Goal: Book appointment/travel/reservation

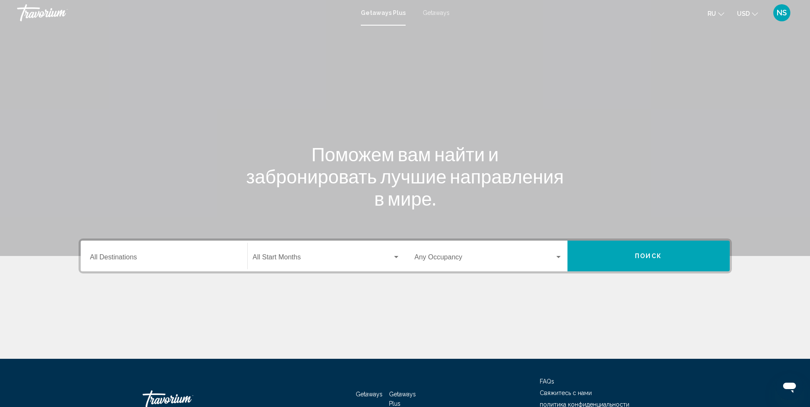
click at [443, 15] on span "Getaways" at bounding box center [436, 12] width 27 height 7
click at [166, 263] on div "Destination All Destinations" at bounding box center [164, 256] width 148 height 27
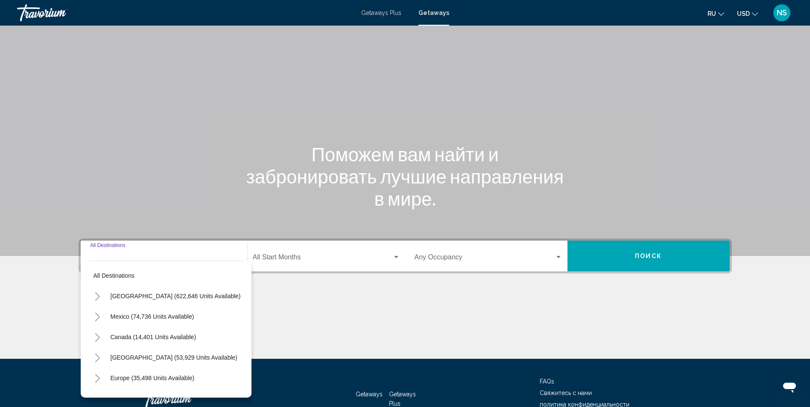
scroll to position [56, 0]
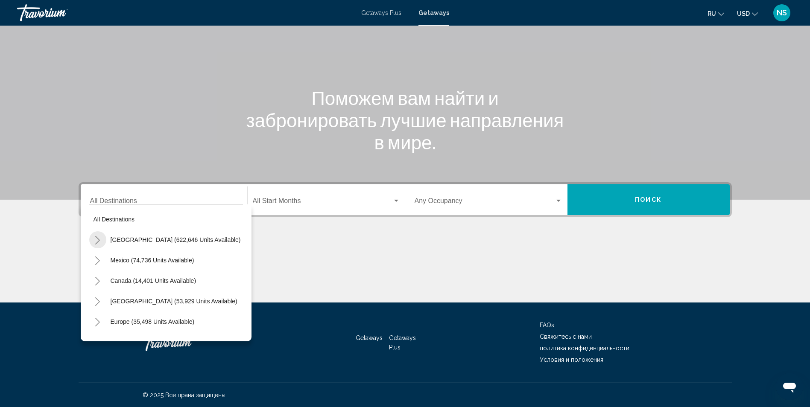
click at [98, 242] on icon "Toggle United States (622,646 units available)" at bounding box center [97, 240] width 5 height 9
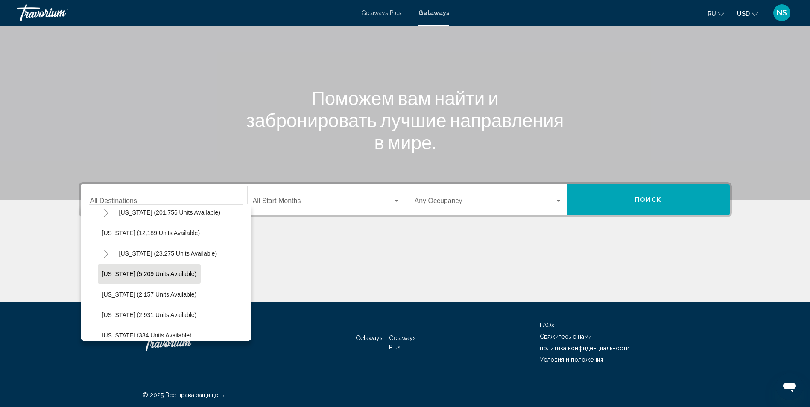
scroll to position [128, 0]
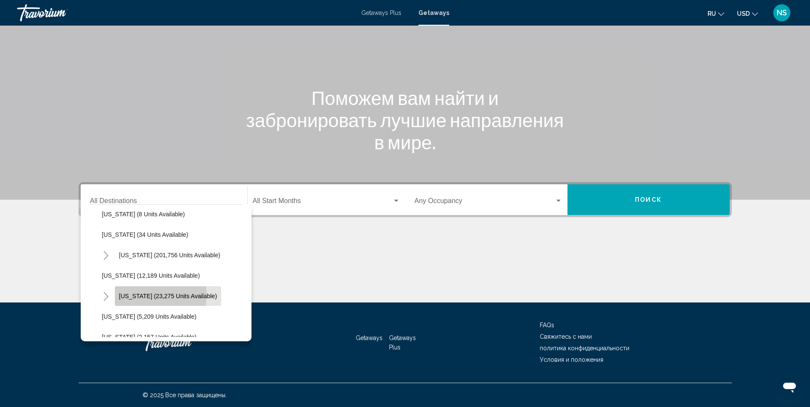
click at [131, 294] on span "[US_STATE] (23,275 units available)" at bounding box center [168, 296] width 98 height 7
type input "**********"
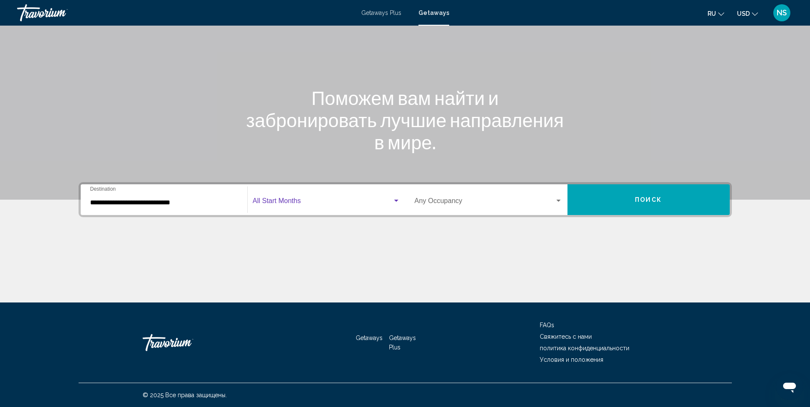
click at [361, 204] on span "Search widget" at bounding box center [323, 203] width 140 height 8
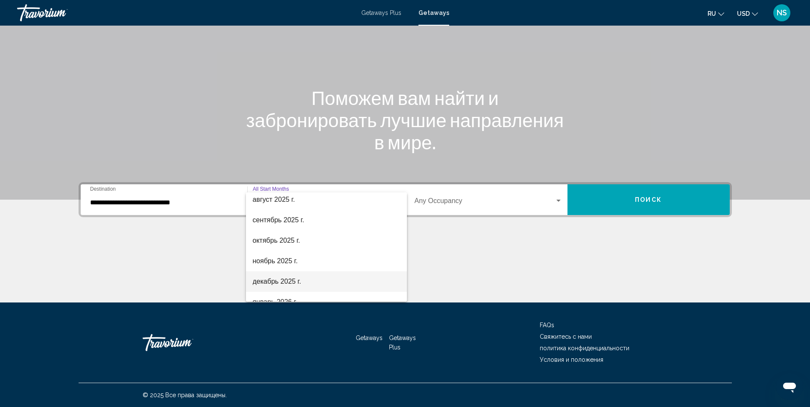
scroll to position [43, 0]
click at [311, 241] on span "ноябрь 2025 г." at bounding box center [326, 242] width 147 height 20
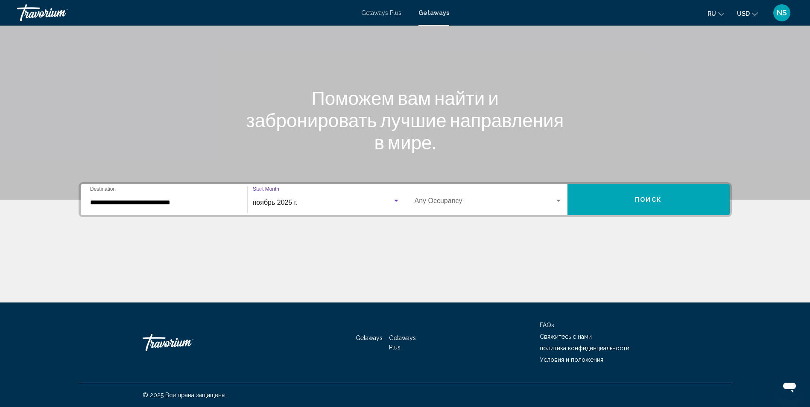
click at [625, 201] on button "Поиск" at bounding box center [648, 199] width 162 height 31
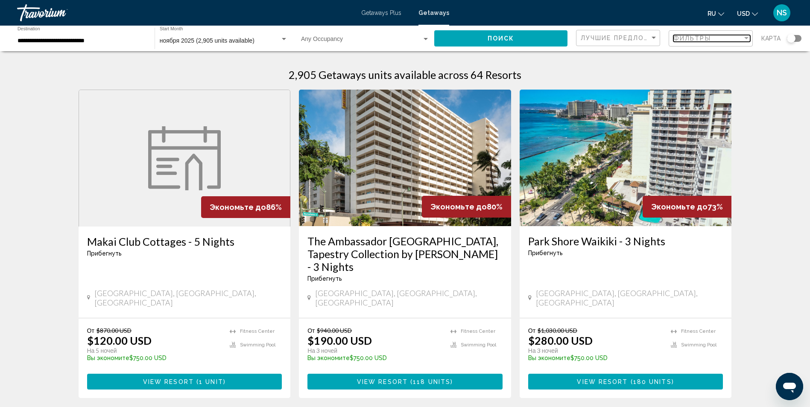
click at [721, 40] on div "Фильтры" at bounding box center [707, 38] width 69 height 7
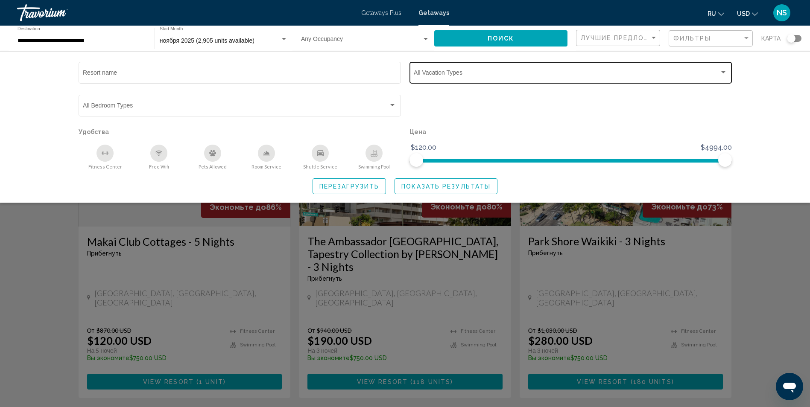
click at [497, 75] on span "Search widget" at bounding box center [567, 74] width 306 height 7
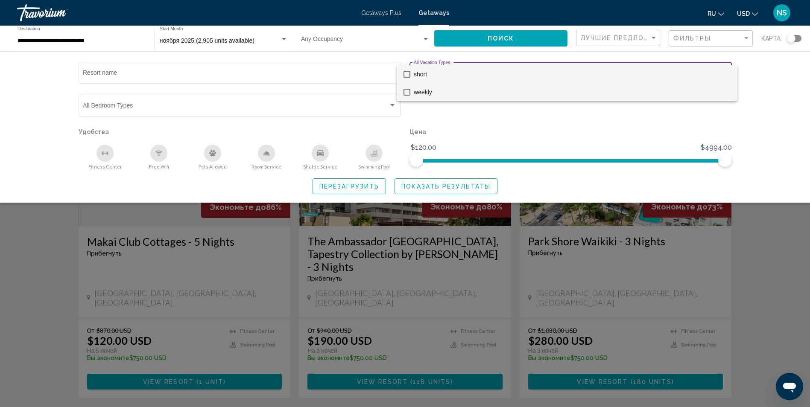
click at [457, 90] on span "weekly" at bounding box center [572, 92] width 317 height 18
click at [431, 186] on div at bounding box center [405, 203] width 810 height 407
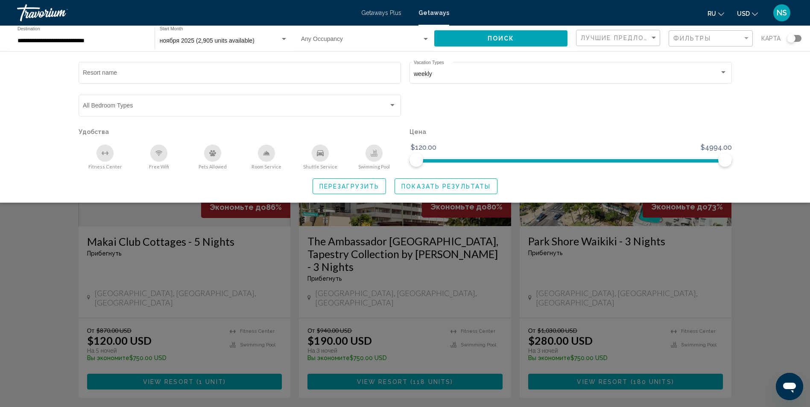
click at [460, 185] on span "Показать результаты" at bounding box center [445, 186] width 89 height 7
